Goal: Complete application form: Complete application form

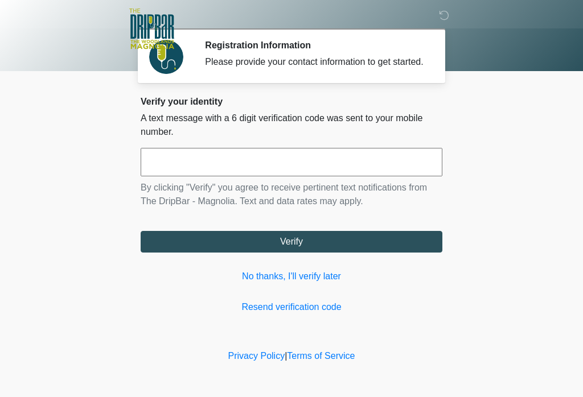
click at [428, 175] on input "text" at bounding box center [292, 162] width 302 height 28
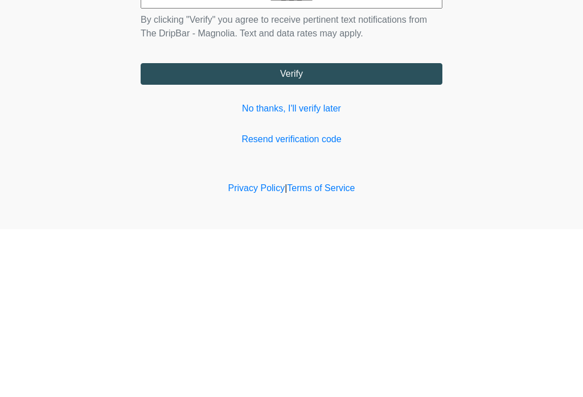
type input "******"
click at [176, 231] on button "Verify" at bounding box center [292, 242] width 302 height 22
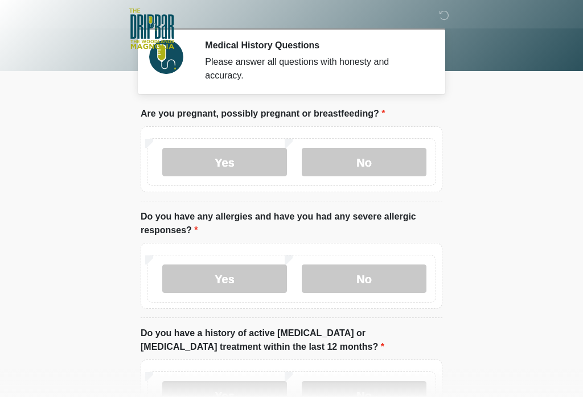
click at [401, 165] on label "No" at bounding box center [364, 162] width 125 height 28
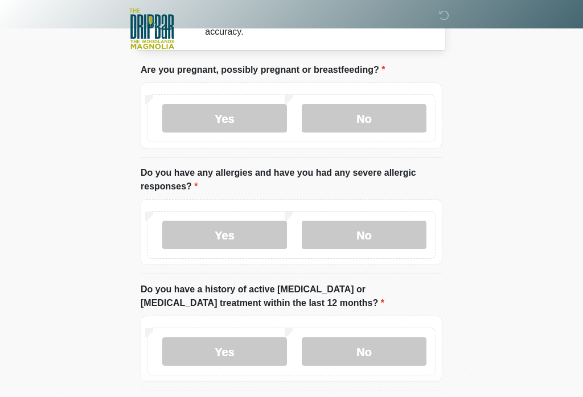
click at [409, 240] on label "No" at bounding box center [364, 235] width 125 height 28
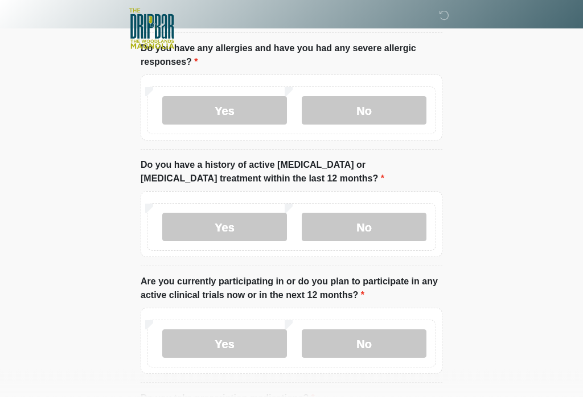
scroll to position [175, 0]
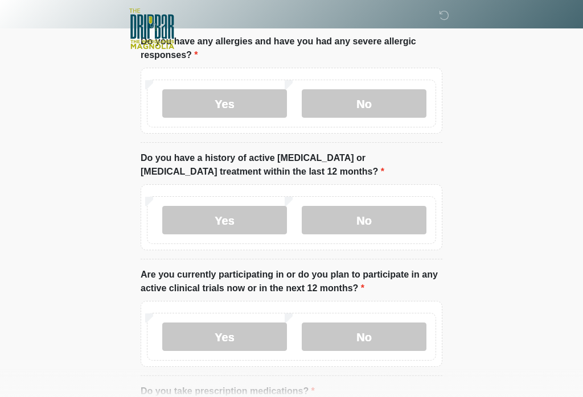
click at [410, 219] on label "No" at bounding box center [364, 220] width 125 height 28
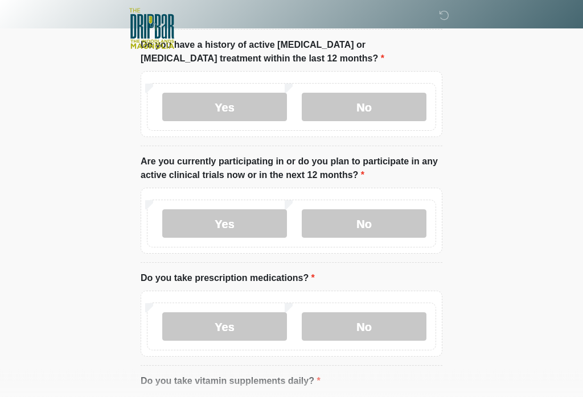
scroll to position [292, 0]
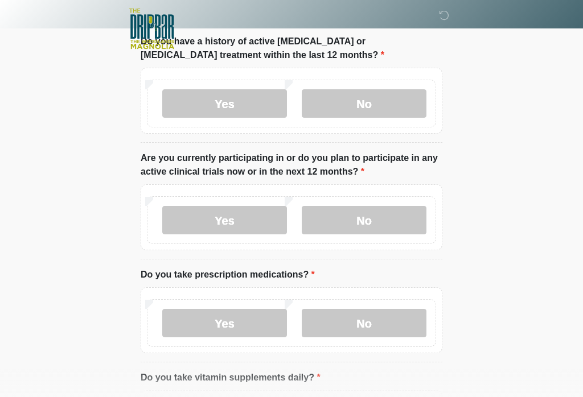
click at [414, 220] on label "No" at bounding box center [364, 220] width 125 height 28
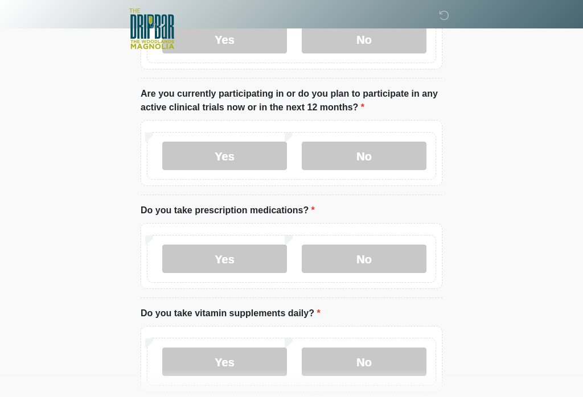
scroll to position [368, 0]
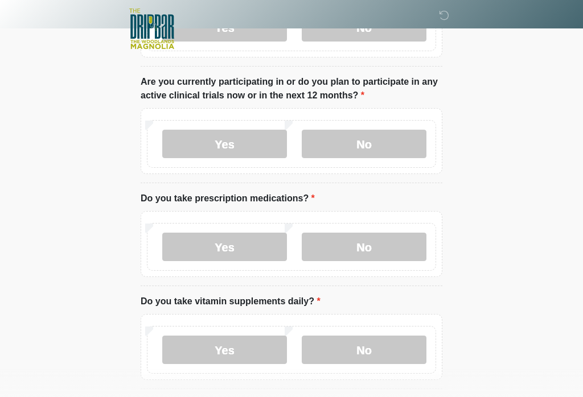
click at [414, 245] on label "No" at bounding box center [364, 247] width 125 height 28
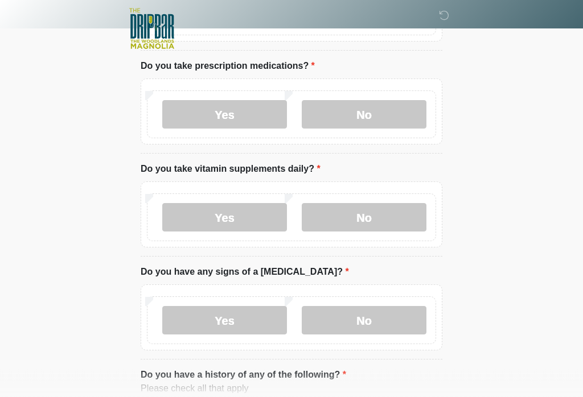
scroll to position [501, 0]
click at [182, 222] on label "Yes" at bounding box center [224, 217] width 125 height 28
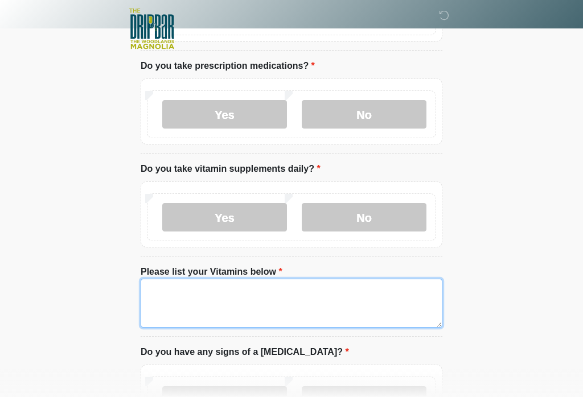
click at [166, 298] on textarea "Please list your Vitamins below" at bounding box center [292, 303] width 302 height 49
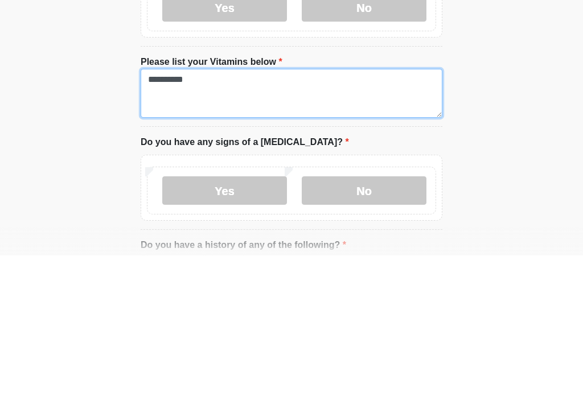
scroll to position [571, 0]
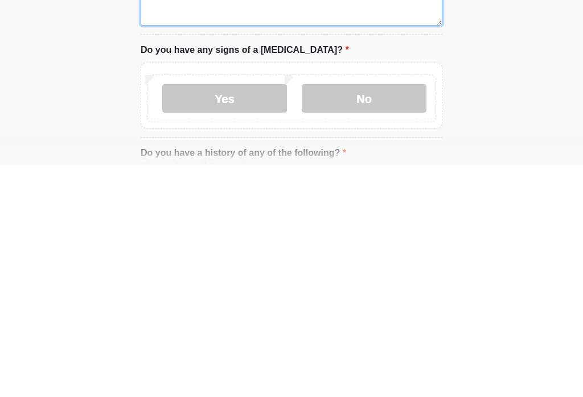
type textarea "*********"
click at [407, 316] on label "No" at bounding box center [364, 330] width 125 height 28
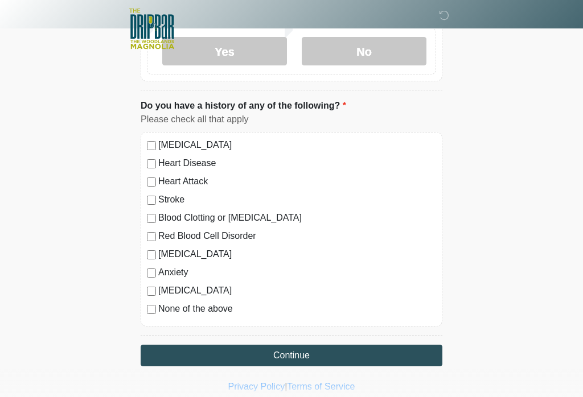
scroll to position [861, 0]
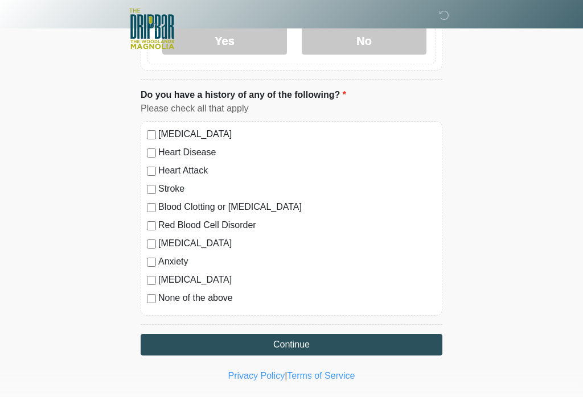
click at [149, 237] on div "Depression" at bounding box center [291, 244] width 289 height 14
click at [418, 342] on button "Continue" at bounding box center [292, 345] width 302 height 22
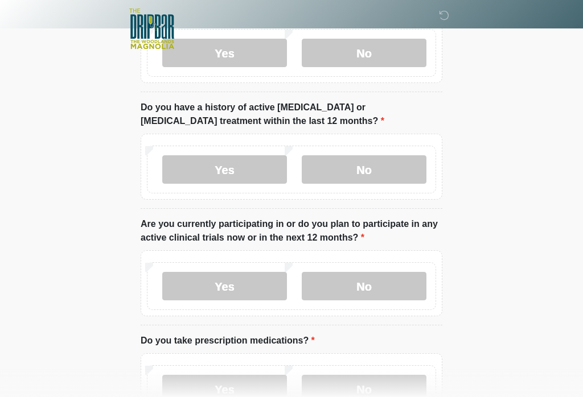
scroll to position [0, 0]
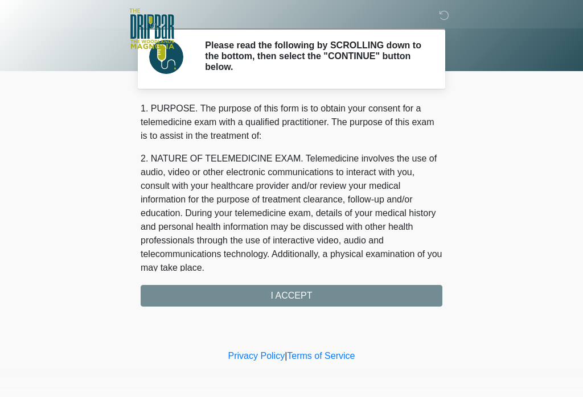
click at [156, 294] on div "1. PURPOSE. The purpose of this form is to obtain your consent for a telemedici…" at bounding box center [292, 204] width 302 height 205
click at [174, 293] on div "1. PURPOSE. The purpose of this form is to obtain your consent for a telemedici…" at bounding box center [292, 204] width 302 height 205
click at [417, 299] on div "1. PURPOSE. The purpose of this form is to obtain your consent for a telemedici…" at bounding box center [292, 204] width 302 height 205
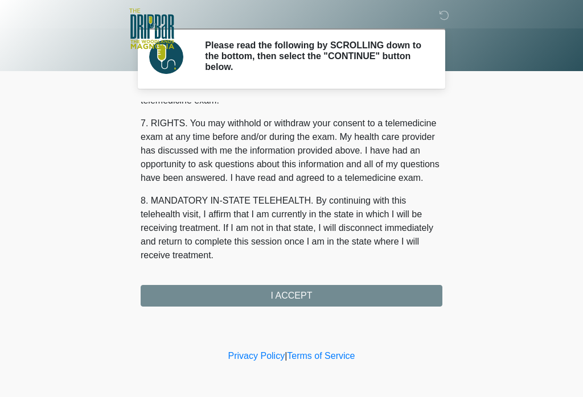
scroll to position [491, 0]
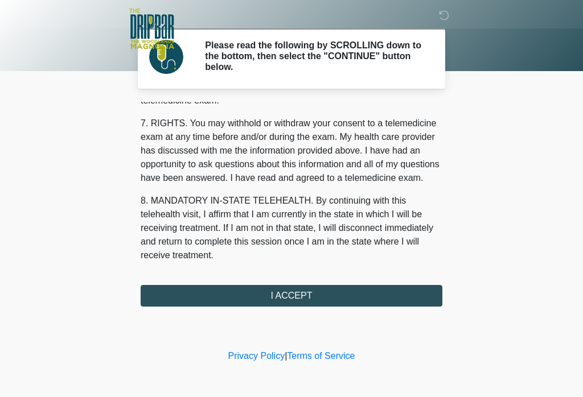
click at [174, 290] on button "I ACCEPT" at bounding box center [292, 296] width 302 height 22
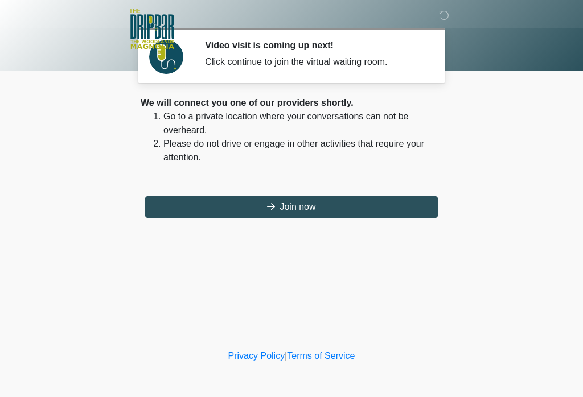
click at [407, 209] on button "Join now" at bounding box center [291, 207] width 292 height 22
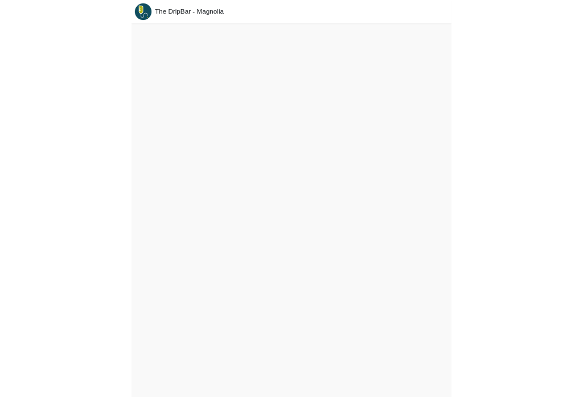
scroll to position [3, 0]
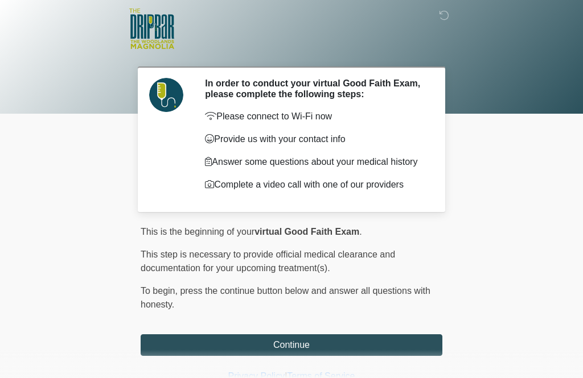
click at [292, 351] on button "Continue" at bounding box center [292, 346] width 302 height 22
